Goal: Task Accomplishment & Management: Use online tool/utility

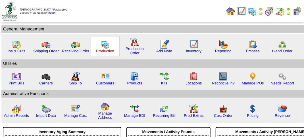
click at [113, 51] on link "Production" at bounding box center [105, 51] width 18 height 4
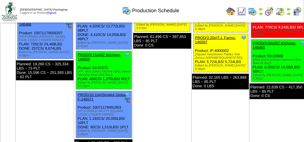
scroll to position [284, 0]
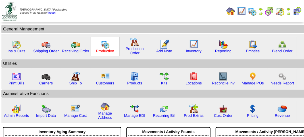
click at [110, 52] on link "Production" at bounding box center [105, 51] width 18 height 4
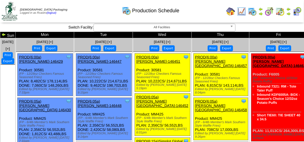
click at [164, 45] on div "[DATE] [+]" at bounding box center [162, 41] width 58 height 7
click at [164, 45] on div "Sep 03 [+]" at bounding box center [162, 41] width 58 height 7
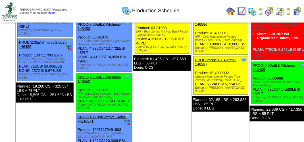
scroll to position [256, 0]
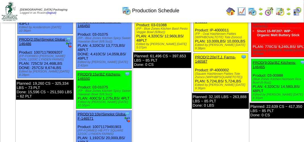
click at [154, 68] on div "Planned: 61,496 CS ~ 397,653 LBS ~ 85 PLT Done: 0 CS" at bounding box center [162, 60] width 58 height 16
click at [155, 68] on div "Planned: 61,496 CS ~ 397,653 LBS ~ 85 PLT Done: 0 CS" at bounding box center [162, 60] width 58 height 16
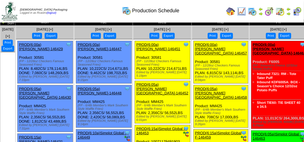
scroll to position [0, 0]
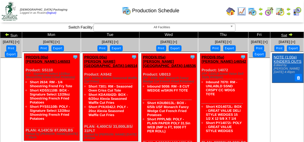
click at [21, 34] on td "Sun" at bounding box center [11, 35] width 22 height 6
click at [9, 35] on img at bounding box center [7, 34] width 5 height 5
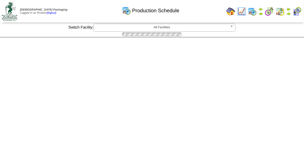
click at [0, 0] on td "Sun" at bounding box center [0, 0] width 0 height 0
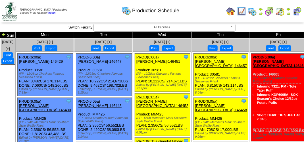
click at [150, 48] on button "Print" at bounding box center [155, 48] width 10 height 6
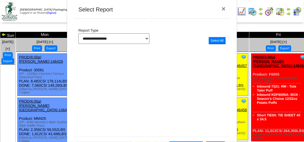
click at [223, 8] on span "×" at bounding box center [224, 9] width 4 height 8
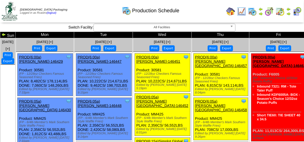
click at [166, 43] on div "[DATE] [+]" at bounding box center [162, 41] width 58 height 7
click at [154, 43] on span "Sep 03 [+]" at bounding box center [162, 42] width 16 height 4
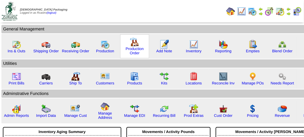
click at [134, 46] on img at bounding box center [134, 42] width 9 height 9
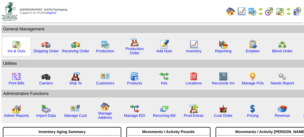
click at [17, 45] on img at bounding box center [16, 44] width 9 height 9
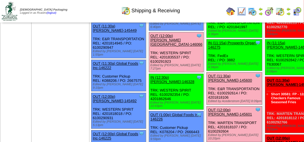
scroll to position [398, 0]
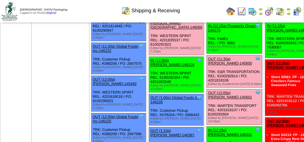
click at [161, 29] on link "OUT (12:00p) Lamb-Weston-146066" at bounding box center [177, 22] width 52 height 13
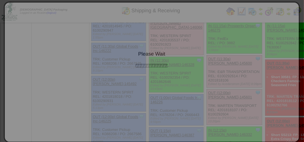
click at [161, 38] on div "Please Wait" at bounding box center [152, 38] width 283 height 60
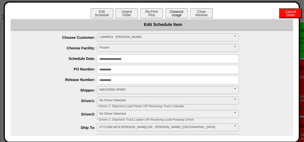
click at [173, 12] on button "Closeout Usage" at bounding box center [176, 13] width 23 height 10
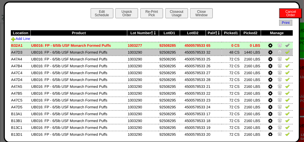
click at [285, 53] on img at bounding box center [287, 51] width 5 height 5
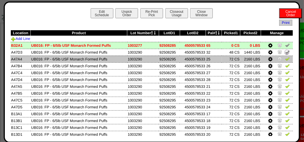
click at [285, 58] on img at bounding box center [287, 58] width 5 height 5
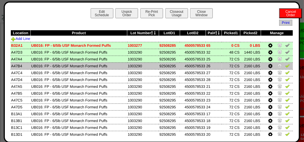
click at [285, 67] on img at bounding box center [287, 65] width 5 height 5
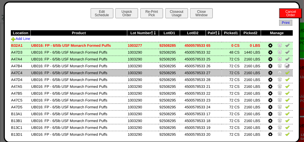
click at [285, 72] on img at bounding box center [287, 72] width 5 height 5
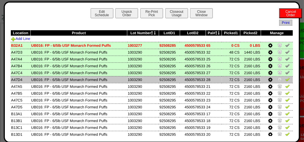
click at [285, 78] on img at bounding box center [287, 79] width 5 height 5
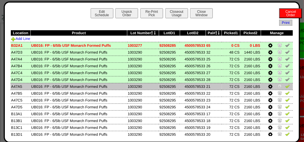
click at [285, 87] on img at bounding box center [287, 86] width 5 height 5
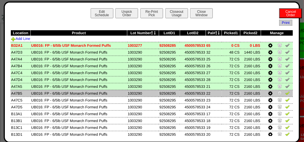
click at [285, 94] on img at bounding box center [287, 92] width 5 height 5
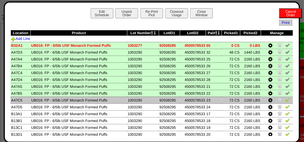
click at [285, 101] on img at bounding box center [287, 99] width 5 height 5
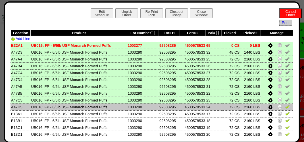
click at [285, 107] on img at bounding box center [287, 106] width 5 height 5
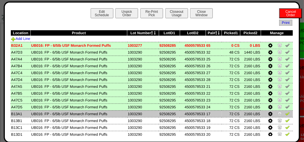
click at [285, 113] on img at bounding box center [287, 113] width 5 height 5
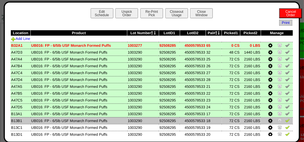
click at [285, 121] on img at bounding box center [287, 120] width 5 height 5
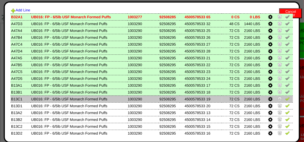
click at [285, 99] on img at bounding box center [287, 98] width 5 height 5
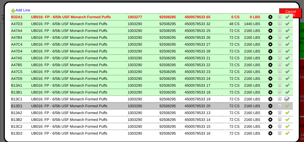
click at [285, 104] on img at bounding box center [287, 105] width 5 height 5
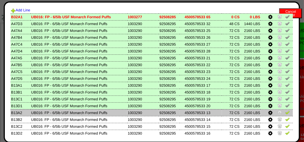
click at [285, 112] on img at bounding box center [287, 112] width 5 height 5
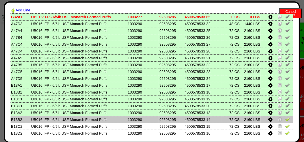
click at [285, 118] on img at bounding box center [287, 119] width 5 height 5
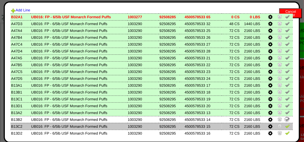
click at [287, 125] on td at bounding box center [277, 126] width 32 height 7
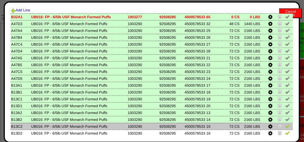
click at [285, 125] on img at bounding box center [287, 125] width 5 height 5
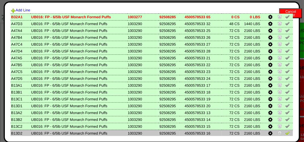
click at [284, 130] on td at bounding box center [277, 132] width 32 height 7
click at [285, 132] on img at bounding box center [287, 132] width 5 height 5
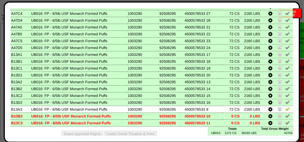
scroll to position [65, 0]
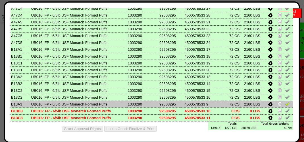
click at [285, 103] on img at bounding box center [287, 103] width 5 height 5
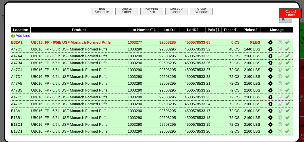
scroll to position [0, 0]
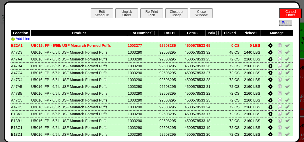
click at [268, 59] on icon at bounding box center [270, 59] width 4 height 5
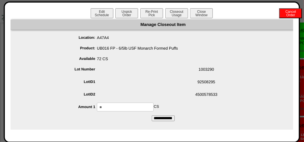
click at [119, 108] on input "**" at bounding box center [125, 106] width 57 height 9
type input "**"
click at [164, 120] on input "**********" at bounding box center [163, 118] width 23 height 6
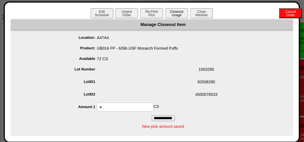
click at [173, 15] on button "Closeout Usage" at bounding box center [176, 13] width 23 height 10
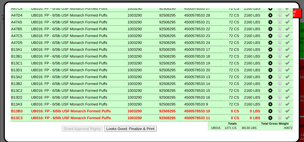
scroll to position [65, 0]
click at [131, 128] on button "Looks Good: Finalize & Print" at bounding box center [130, 128] width 53 height 6
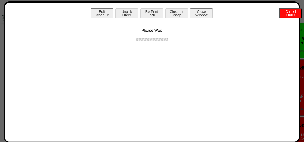
scroll to position [0, 0]
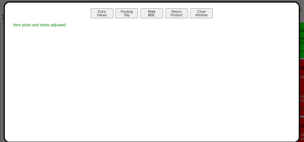
click at [153, 14] on button "Print BOL" at bounding box center [151, 13] width 23 height 10
